Goal: Transaction & Acquisition: Purchase product/service

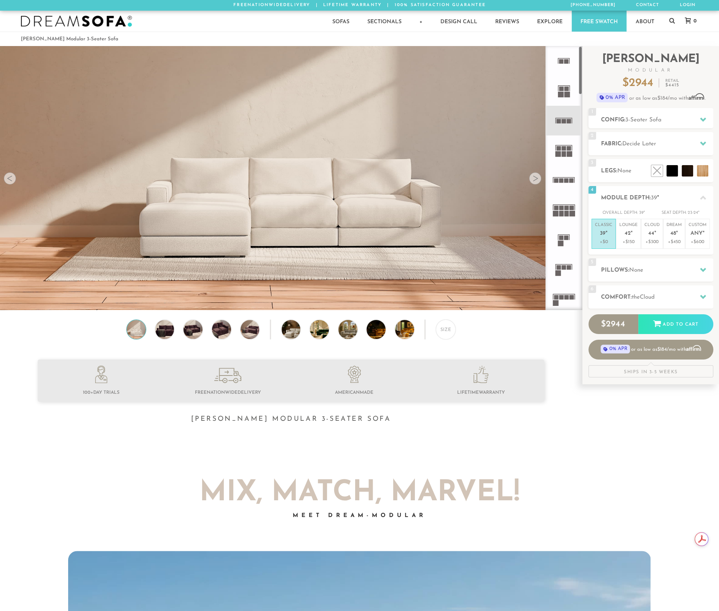
scroll to position [8888, 718]
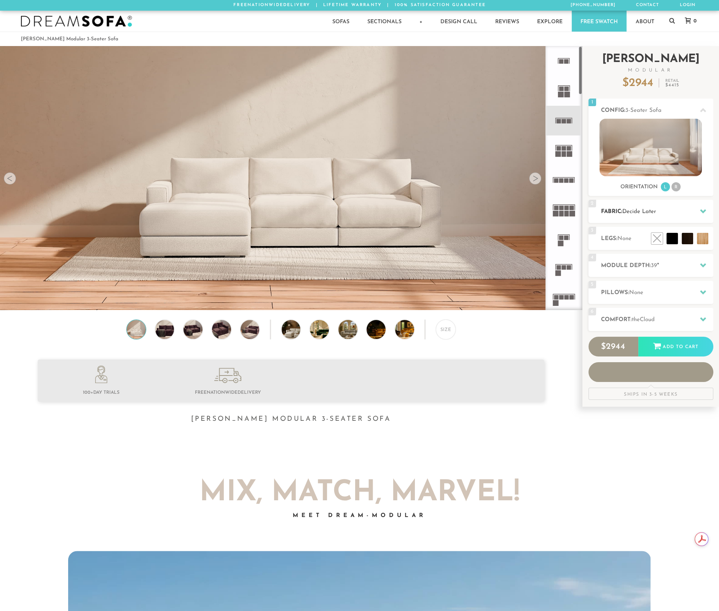
scroll to position [8888, 718]
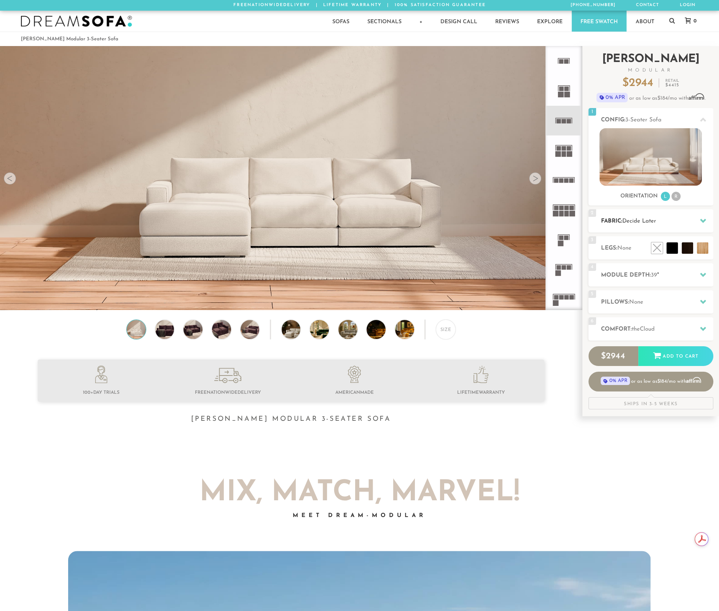
click at [680, 219] on h2 "Fabric: Decide Later" at bounding box center [657, 221] width 112 height 9
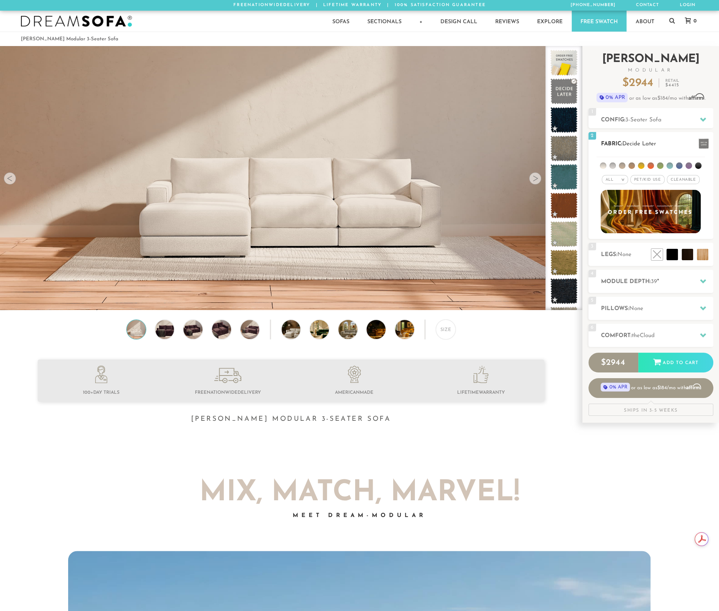
click at [668, 165] on li at bounding box center [669, 165] width 6 height 6
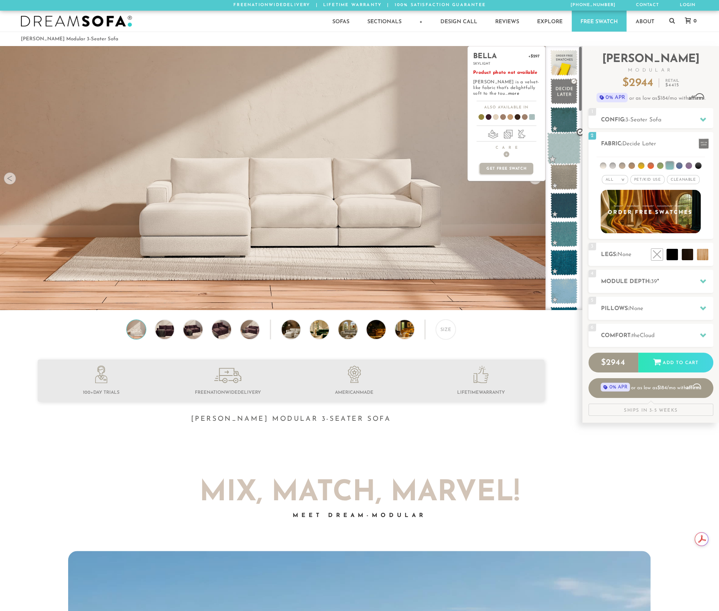
click at [570, 148] on span at bounding box center [564, 148] width 34 height 32
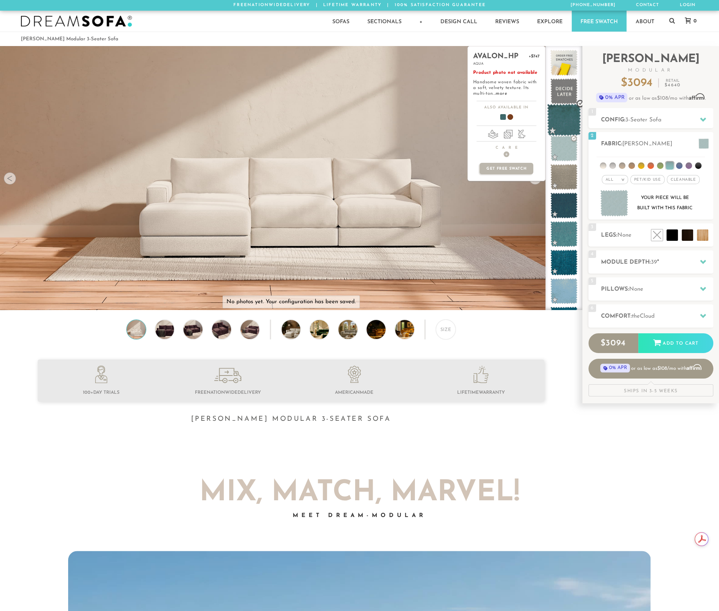
click at [565, 126] on span at bounding box center [564, 120] width 34 height 32
click at [562, 201] on span at bounding box center [564, 205] width 34 height 32
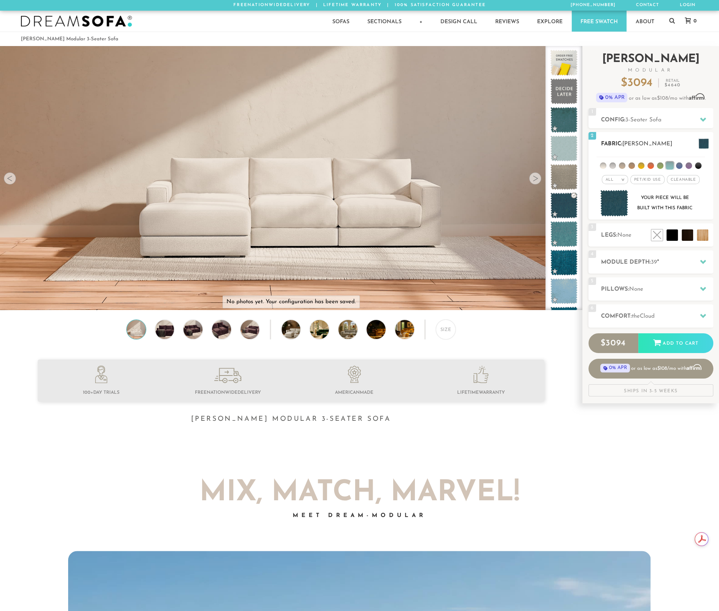
click at [678, 164] on li at bounding box center [679, 165] width 6 height 6
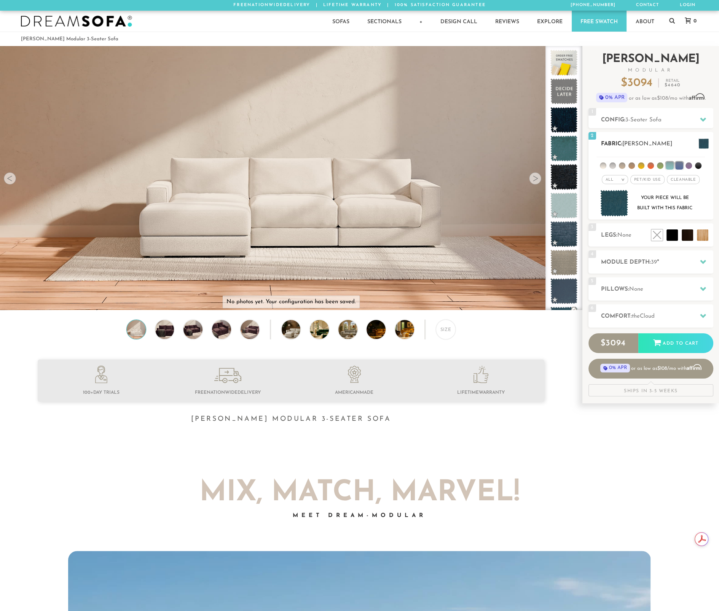
click at [675, 166] on li at bounding box center [679, 166] width 8 height 8
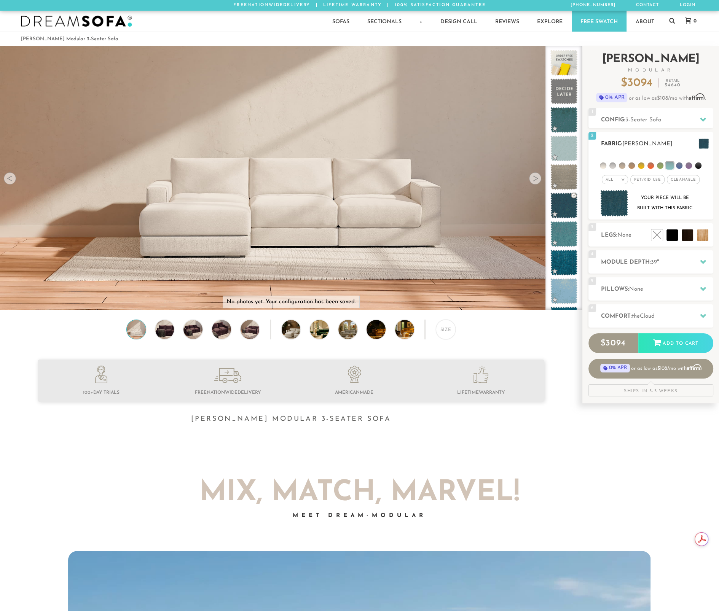
click at [680, 167] on li at bounding box center [679, 165] width 6 height 6
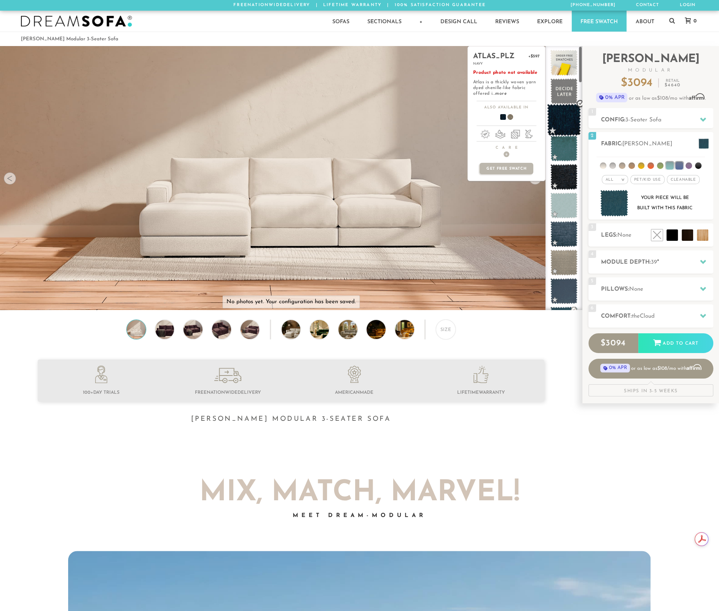
click at [562, 123] on span at bounding box center [564, 120] width 34 height 32
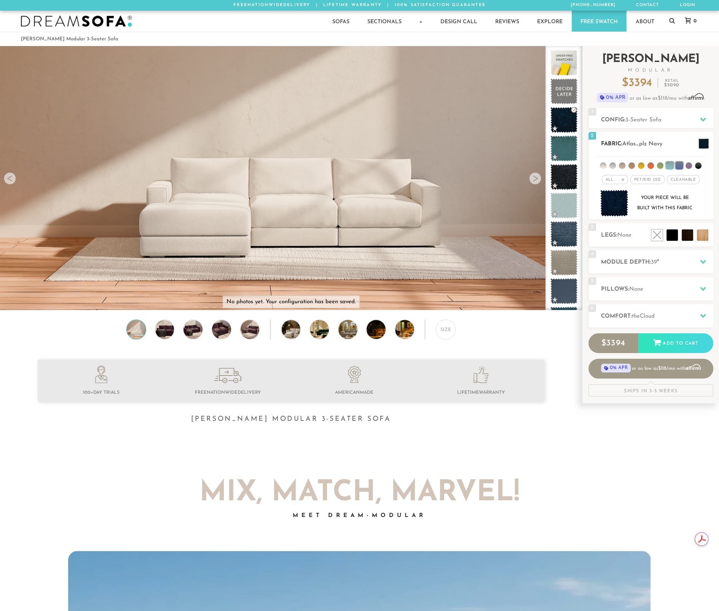
click at [605, 167] on li at bounding box center [603, 165] width 6 height 6
click at [687, 262] on h2 "Module Depth: 39 "" at bounding box center [657, 262] width 112 height 9
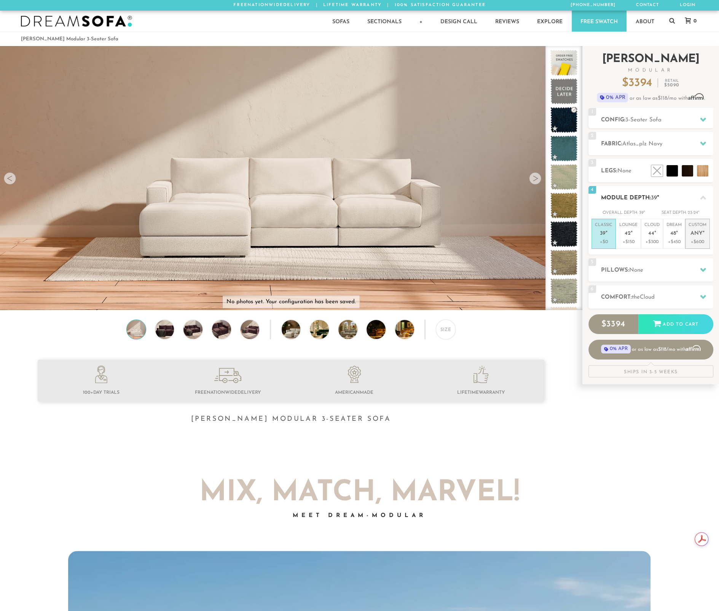
click at [709, 233] on li "Custom Any " +$600" at bounding box center [697, 234] width 25 height 30
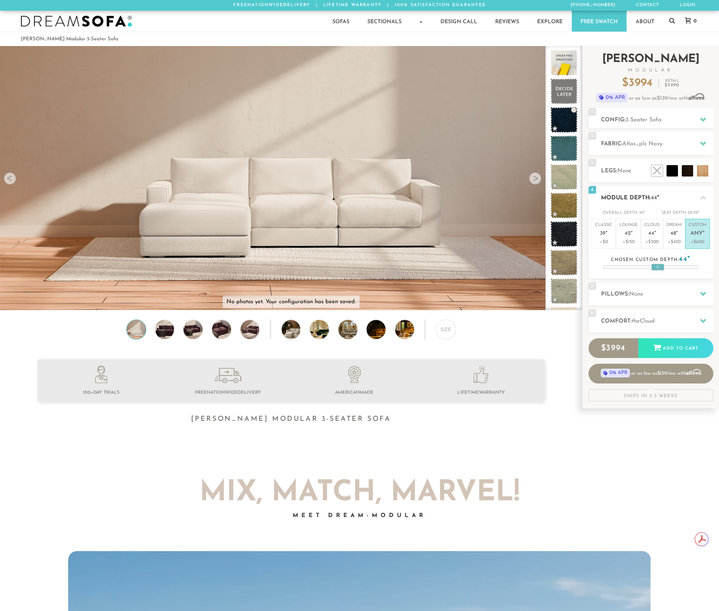
drag, startPoint x: 652, startPoint y: 266, endPoint x: 659, endPoint y: 266, distance: 6.8
click at [659, 266] on div at bounding box center [657, 267] width 13 height 7
drag, startPoint x: 664, startPoint y: 264, endPoint x: 650, endPoint y: 265, distance: 13.3
click at [650, 265] on div "Chosen custom depth: 44"" at bounding box center [650, 262] width 95 height 14
drag, startPoint x: 659, startPoint y: 268, endPoint x: 638, endPoint y: 267, distance: 21.3
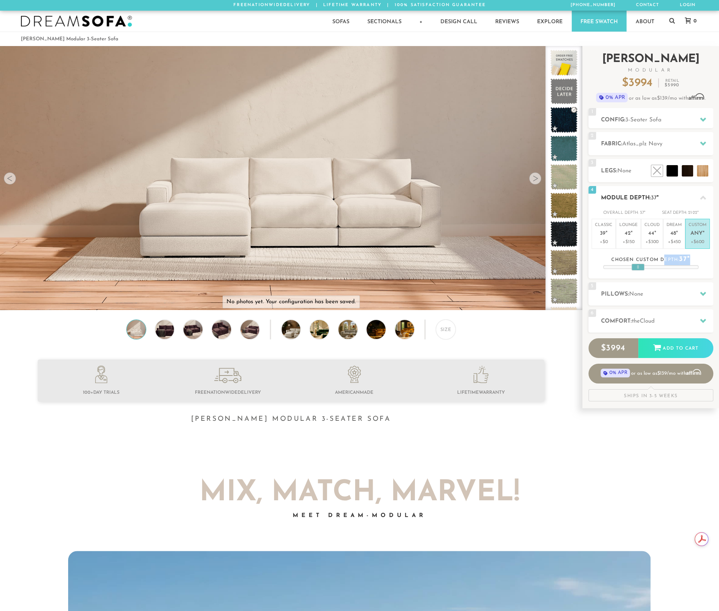
click at [638, 267] on div at bounding box center [637, 267] width 13 height 7
